Goal: Use online tool/utility: Utilize a website feature to perform a specific function

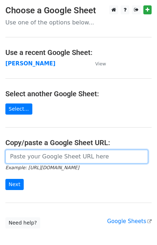
click at [36, 158] on input "url" at bounding box center [76, 157] width 143 height 14
paste input "https://docs.google.com/spreadsheets/d/11bLC5BOz7ltFbsCzUDuPCHu2NJERcBMDTjPpvxJ…"
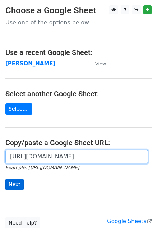
type input "https://docs.google.com/spreadsheets/d/11bLC5BOz7ltFbsCzUDuPCHu2NJERcBMDTjPpvxJ…"
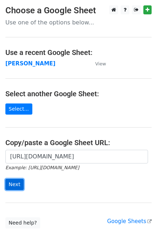
scroll to position [0, 0]
click at [12, 183] on input "Next" at bounding box center [14, 184] width 18 height 11
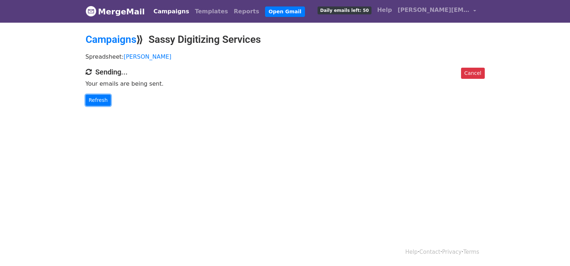
click at [106, 101] on link "Refresh" at bounding box center [99, 100] width 26 height 11
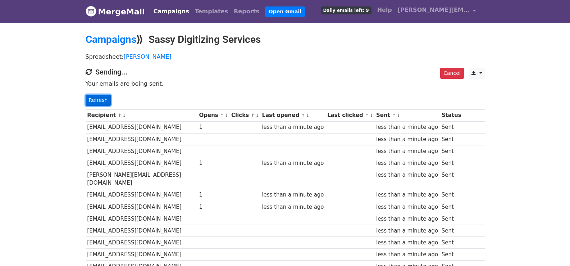
click at [103, 103] on link "Refresh" at bounding box center [99, 100] width 26 height 11
